Goal: Task Accomplishment & Management: Manage account settings

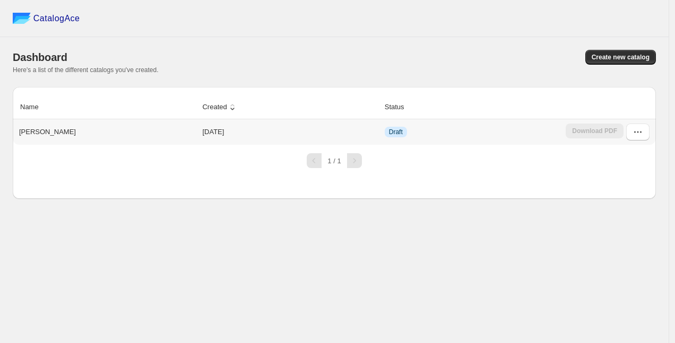
click at [33, 134] on p "[PERSON_NAME]" at bounding box center [47, 132] width 57 height 11
click at [642, 135] on icon "button" at bounding box center [638, 132] width 11 height 11
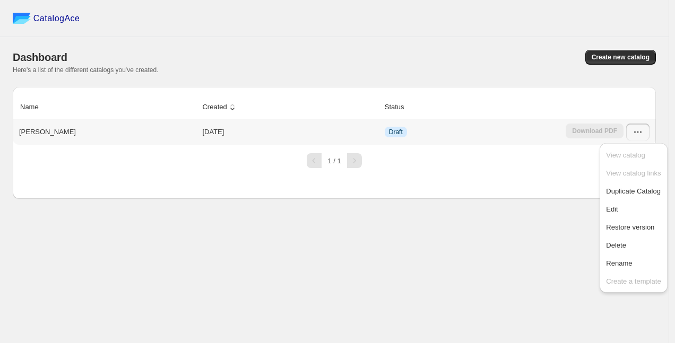
click at [231, 139] on td "[DATE]" at bounding box center [290, 131] width 182 height 25
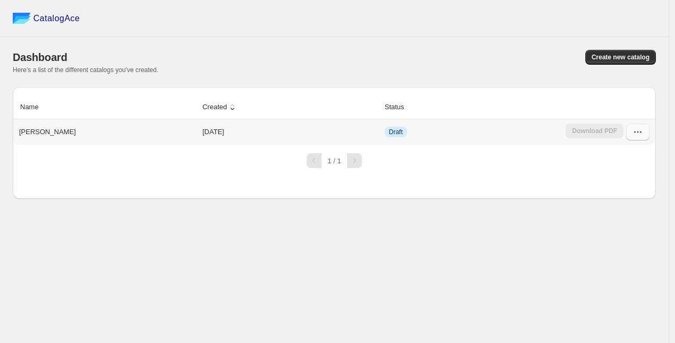
click at [637, 131] on icon "button" at bounding box center [638, 132] width 11 height 11
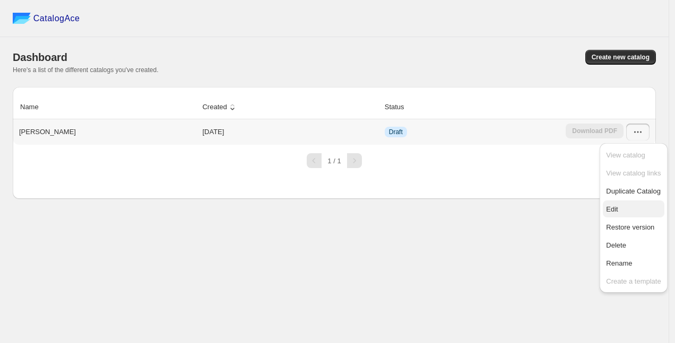
click at [626, 208] on span "Edit" at bounding box center [633, 209] width 55 height 11
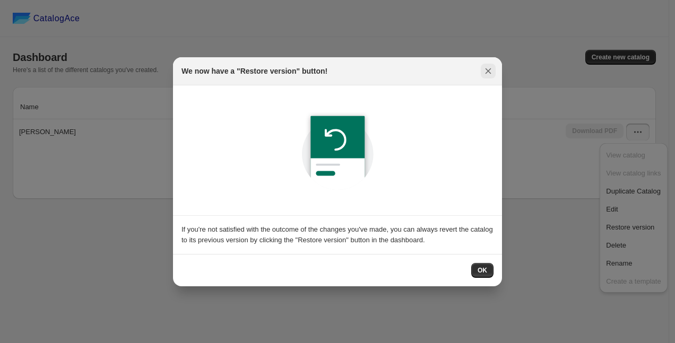
click at [491, 74] on icon ":r9:" at bounding box center [488, 71] width 11 height 11
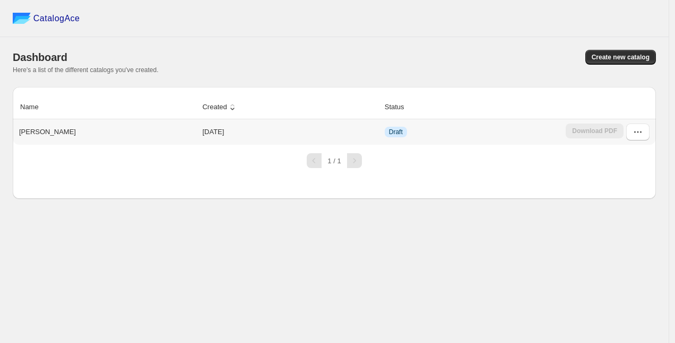
click at [44, 131] on p "[PERSON_NAME]" at bounding box center [47, 132] width 57 height 11
click at [644, 132] on button "button" at bounding box center [637, 132] width 23 height 17
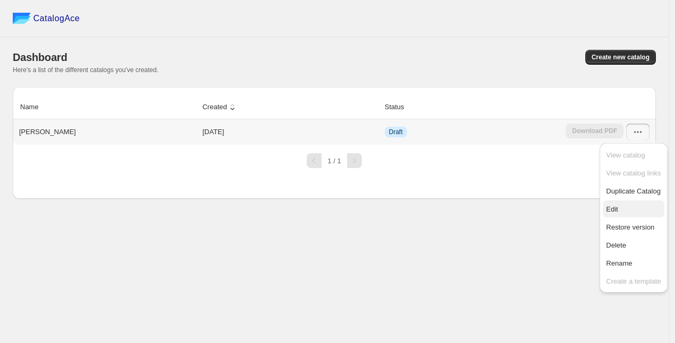
click at [625, 209] on span "Edit" at bounding box center [633, 209] width 55 height 11
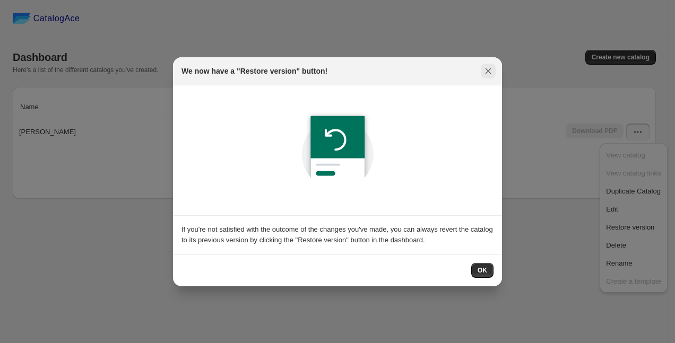
click at [490, 71] on icon ":r9:" at bounding box center [488, 71] width 11 height 11
